Goal: Check status: Check status

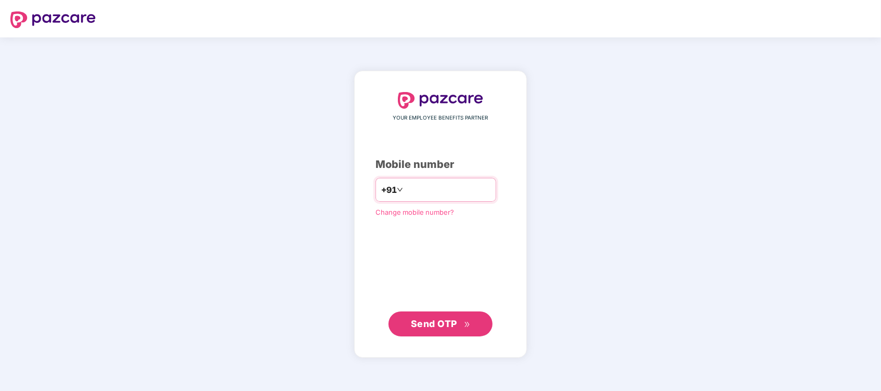
click at [474, 184] on input "number" at bounding box center [447, 189] width 85 height 17
click at [405, 194] on input "**********" at bounding box center [447, 189] width 85 height 17
type input "**********"
click at [441, 329] on span "Send OTP" at bounding box center [441, 323] width 60 height 15
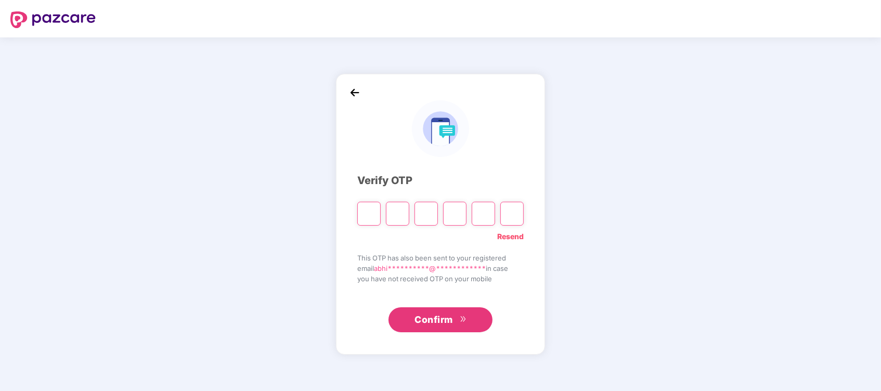
type input "*"
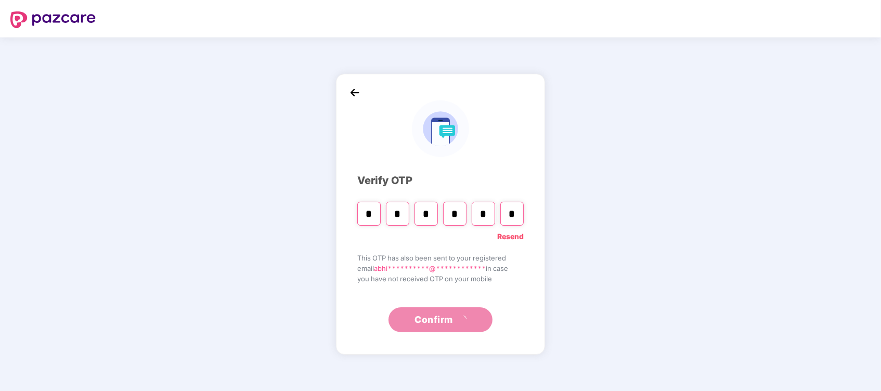
type input "*"
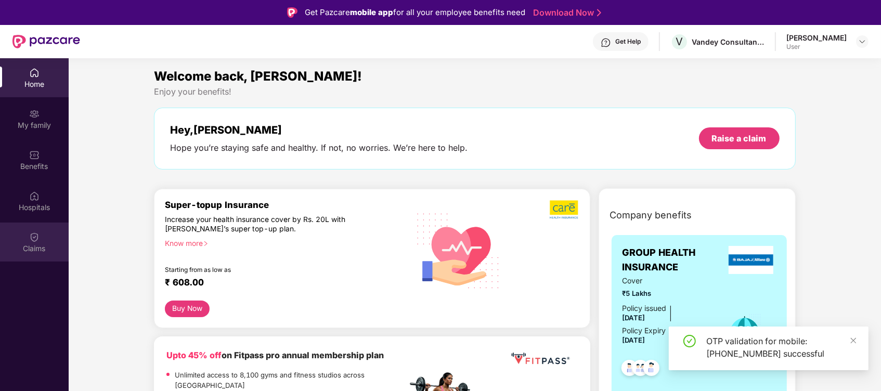
click at [40, 246] on div "Claims" at bounding box center [34, 248] width 69 height 10
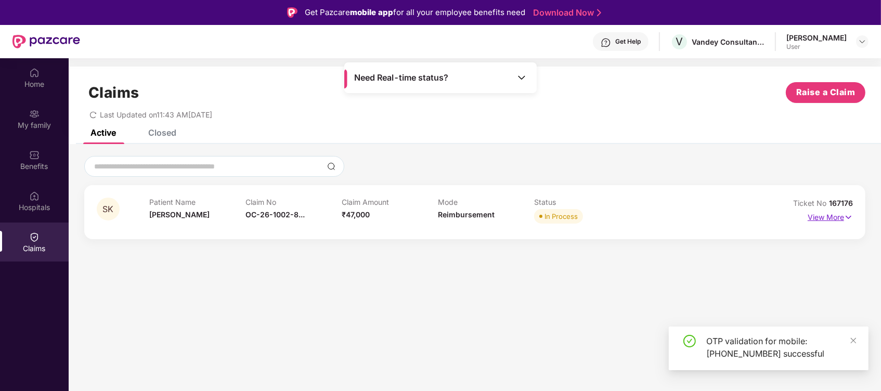
click at [849, 215] on img at bounding box center [848, 217] width 9 height 11
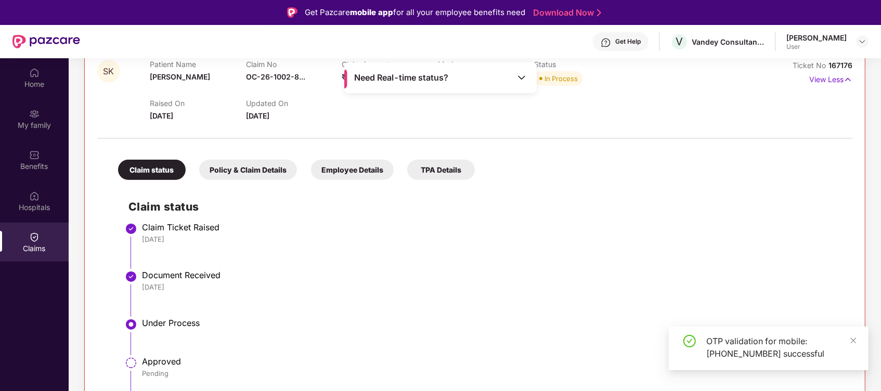
scroll to position [145, 0]
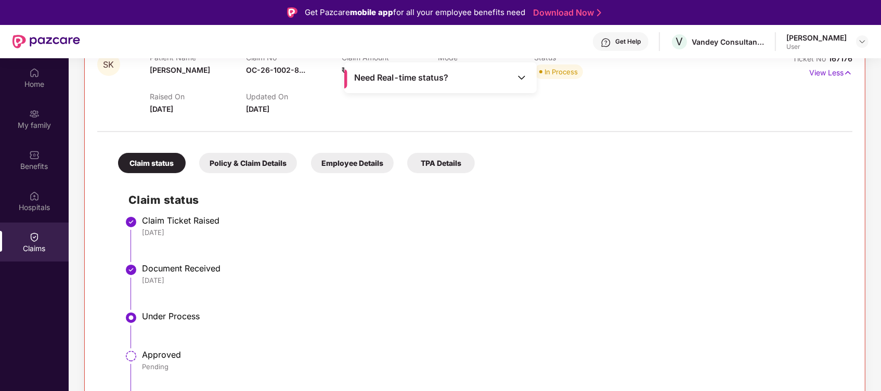
click at [134, 353] on img at bounding box center [131, 356] width 12 height 12
click at [135, 354] on img at bounding box center [131, 356] width 12 height 12
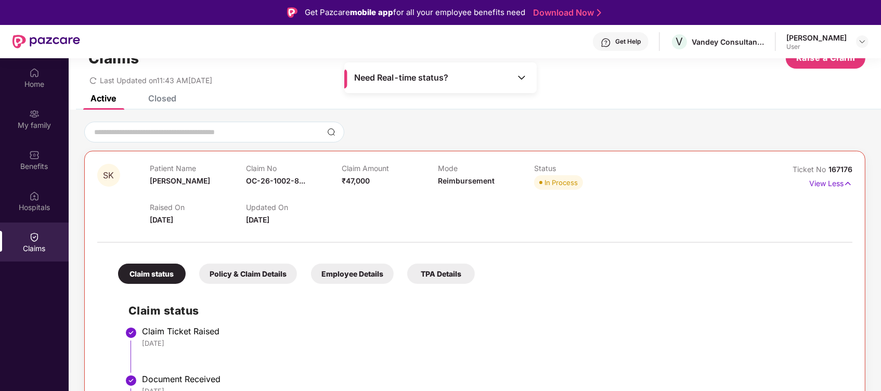
scroll to position [0, 0]
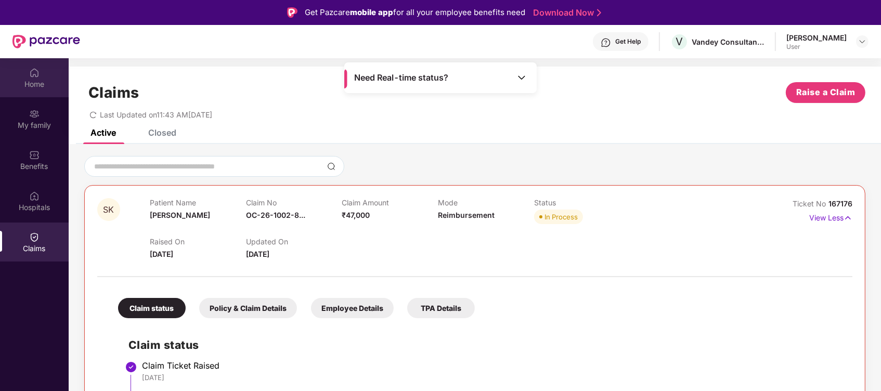
click at [30, 82] on div "Home" at bounding box center [34, 84] width 69 height 10
